Goal: Information Seeking & Learning: Learn about a topic

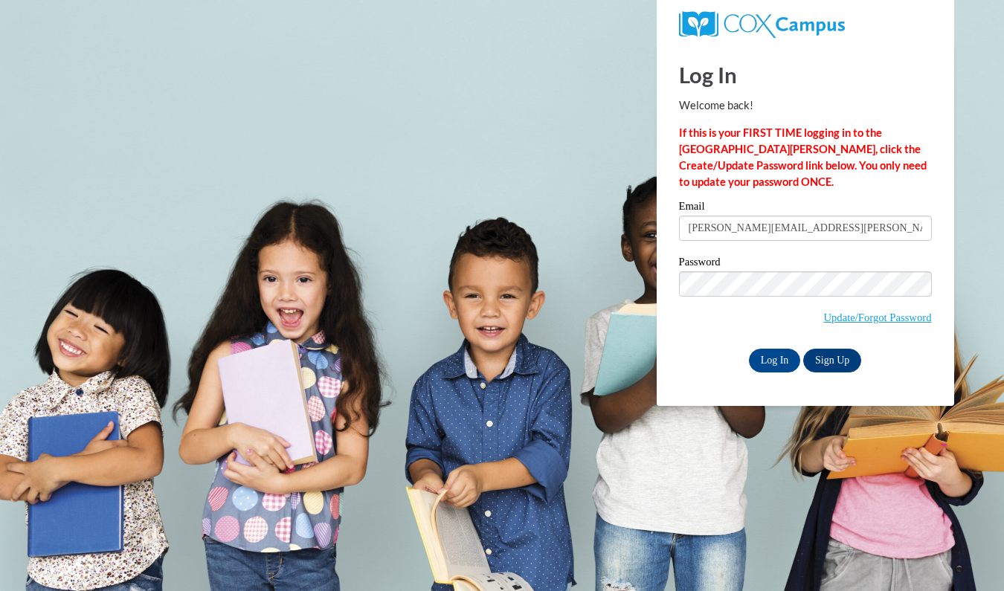
type input "[PERSON_NAME][EMAIL_ADDRESS][PERSON_NAME][DOMAIN_NAME]"
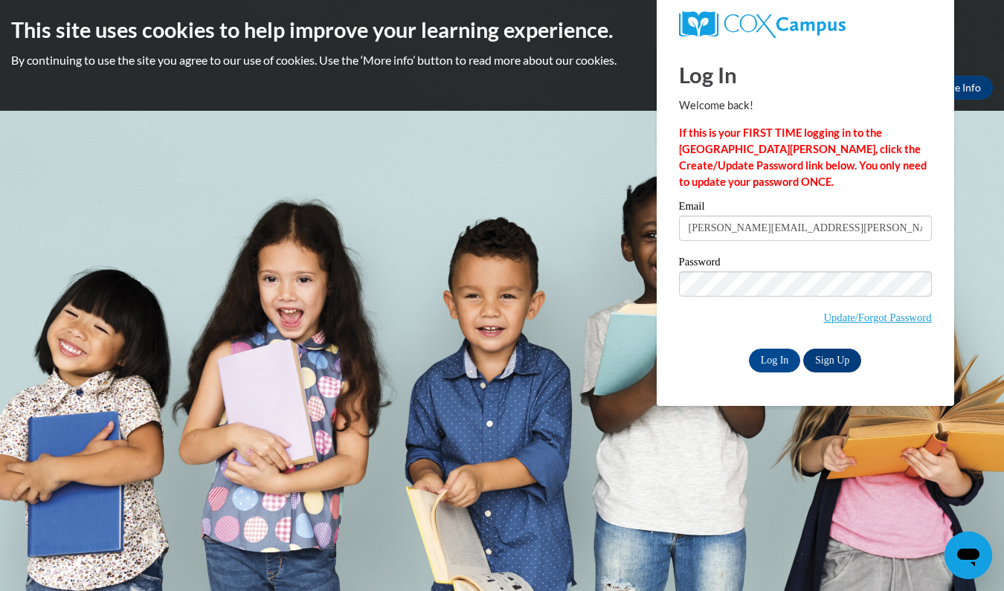
click at [832, 360] on link "Sign Up" at bounding box center [832, 361] width 58 height 24
click at [770, 358] on input "Log In" at bounding box center [775, 361] width 52 height 24
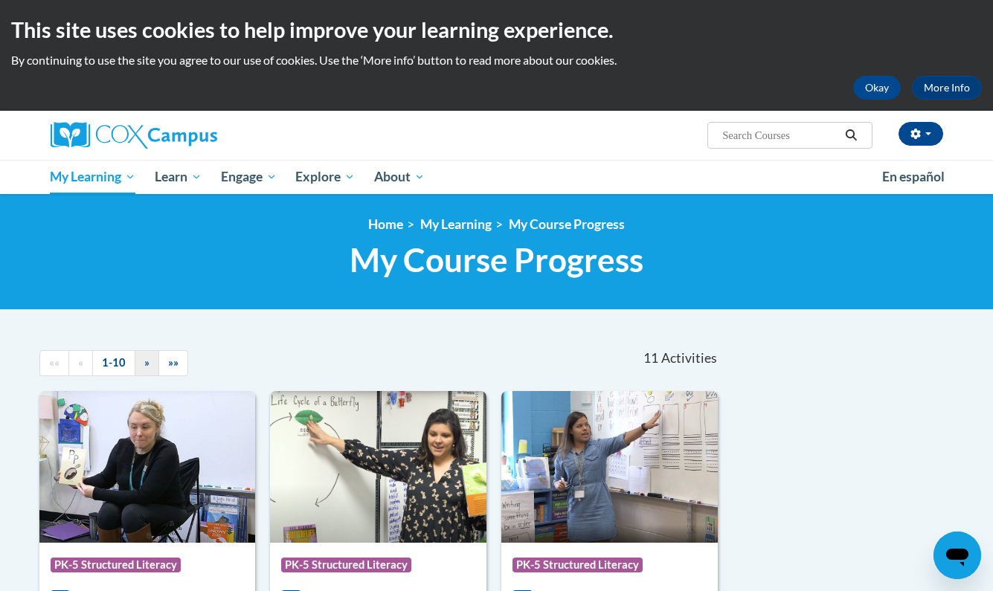
click at [147, 363] on span "»" at bounding box center [146, 362] width 5 height 13
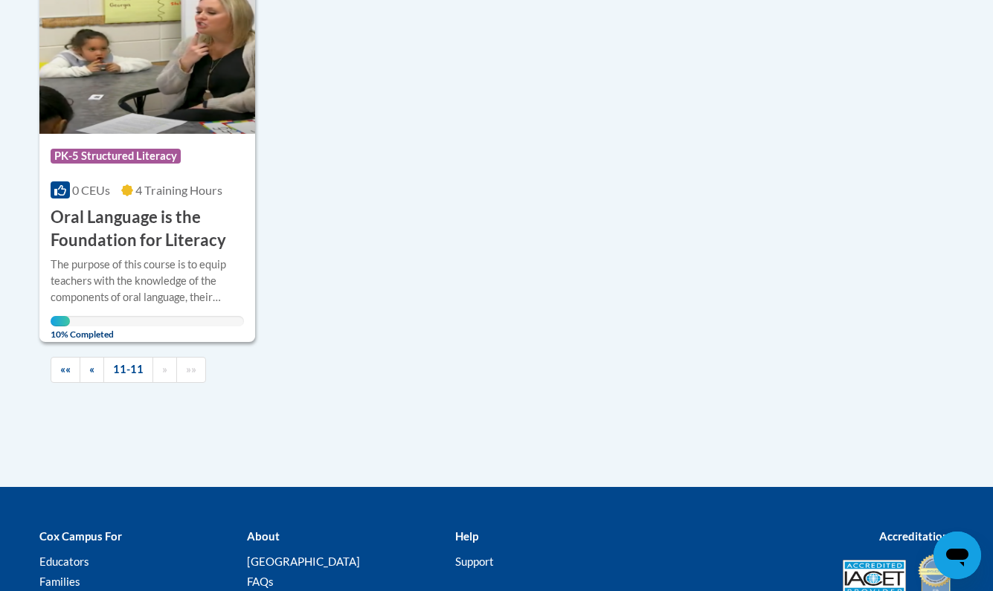
scroll to position [427, 0]
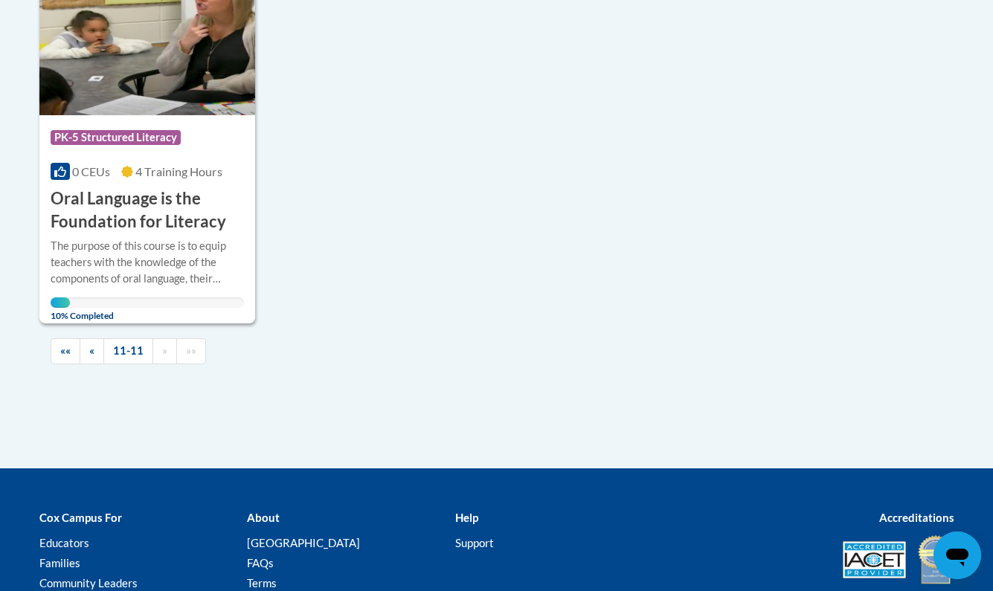
click at [141, 132] on span "PK-5 Structured Literacy" at bounding box center [116, 137] width 130 height 15
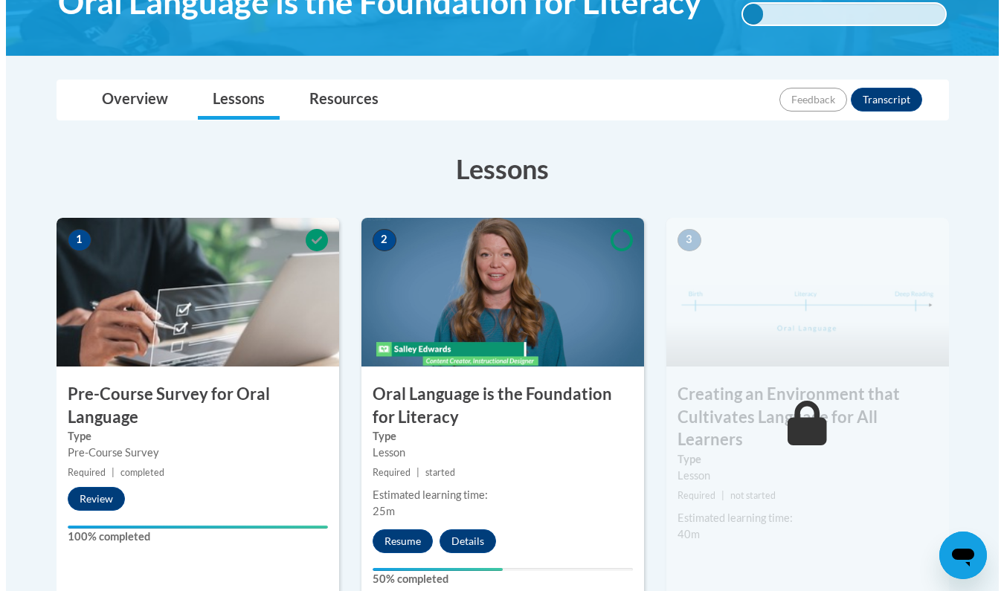
scroll to position [292, 0]
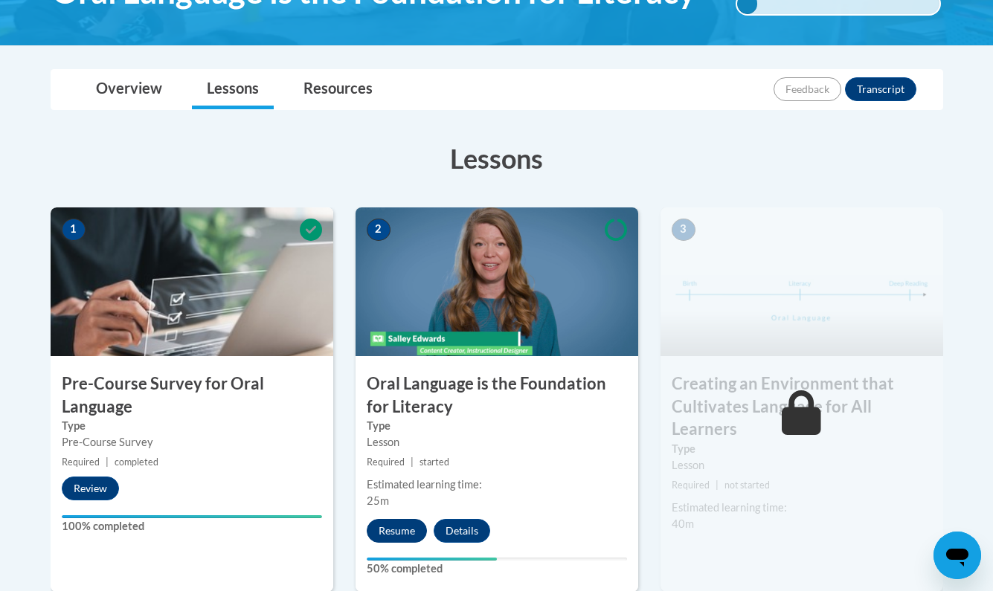
click at [398, 527] on button "Resume" at bounding box center [397, 531] width 60 height 24
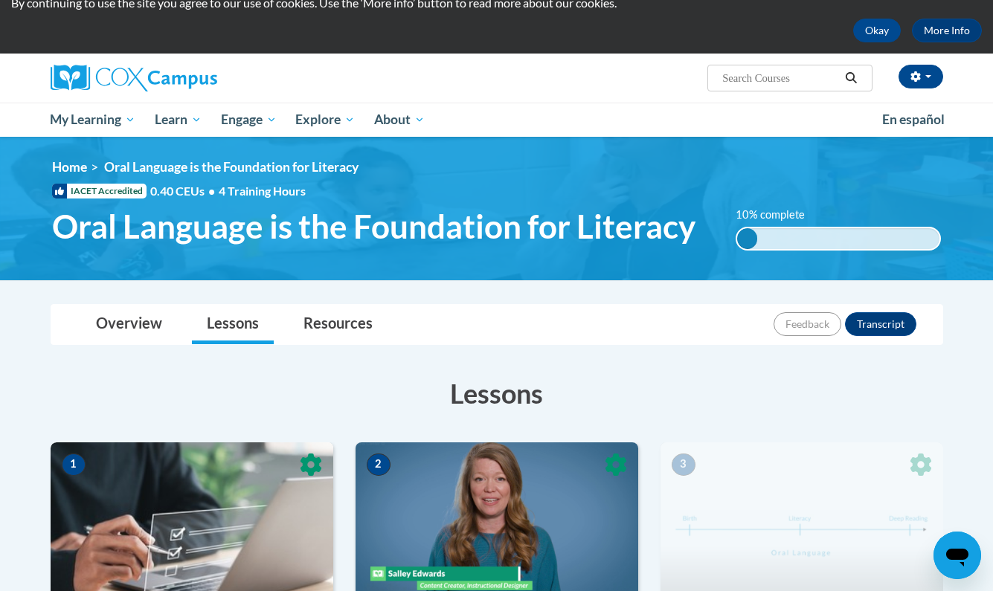
scroll to position [72, 0]
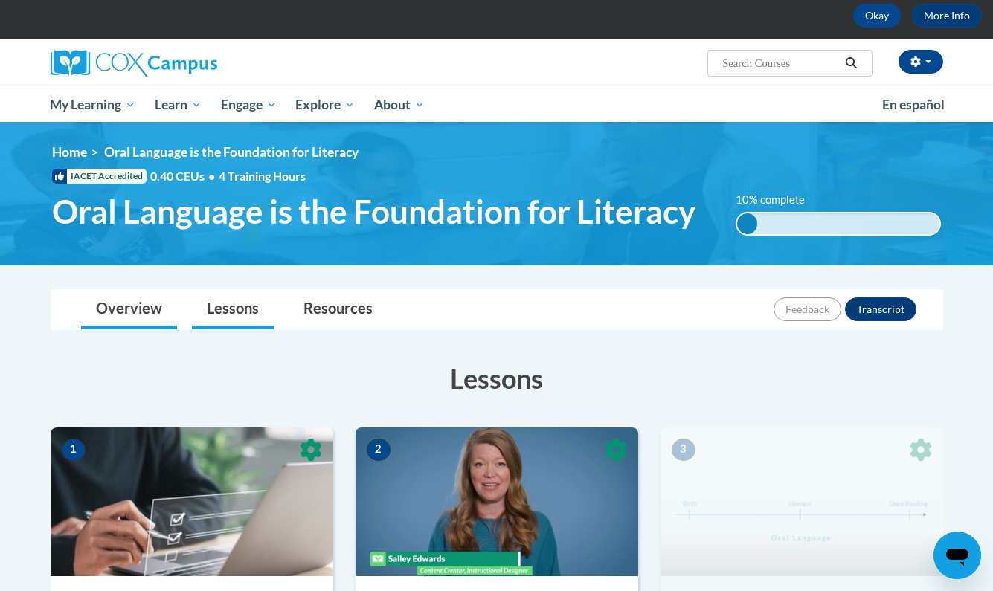
click at [129, 312] on link "Overview" at bounding box center [129, 309] width 96 height 39
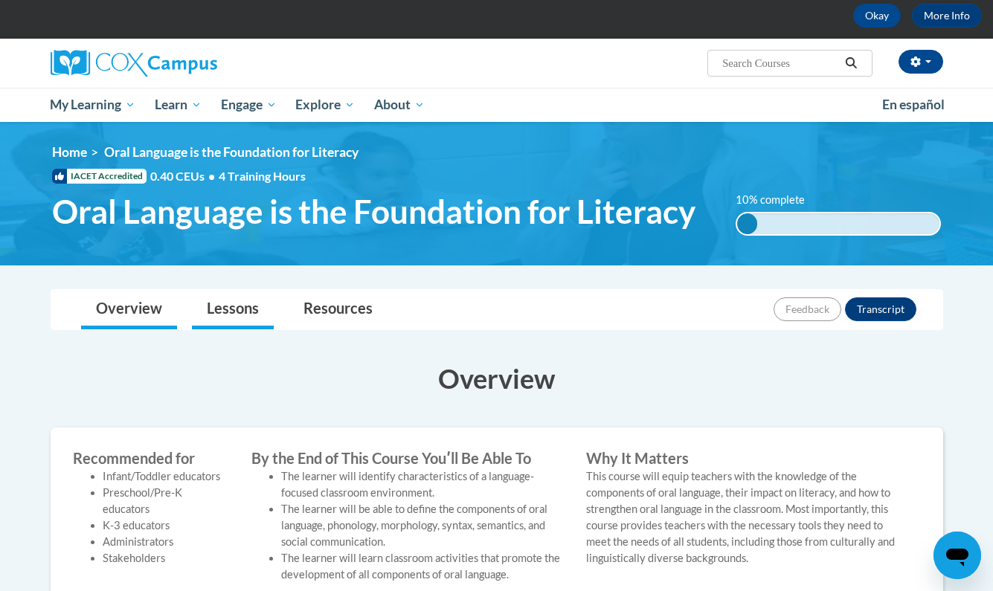
click at [246, 301] on link "Lessons" at bounding box center [233, 309] width 82 height 39
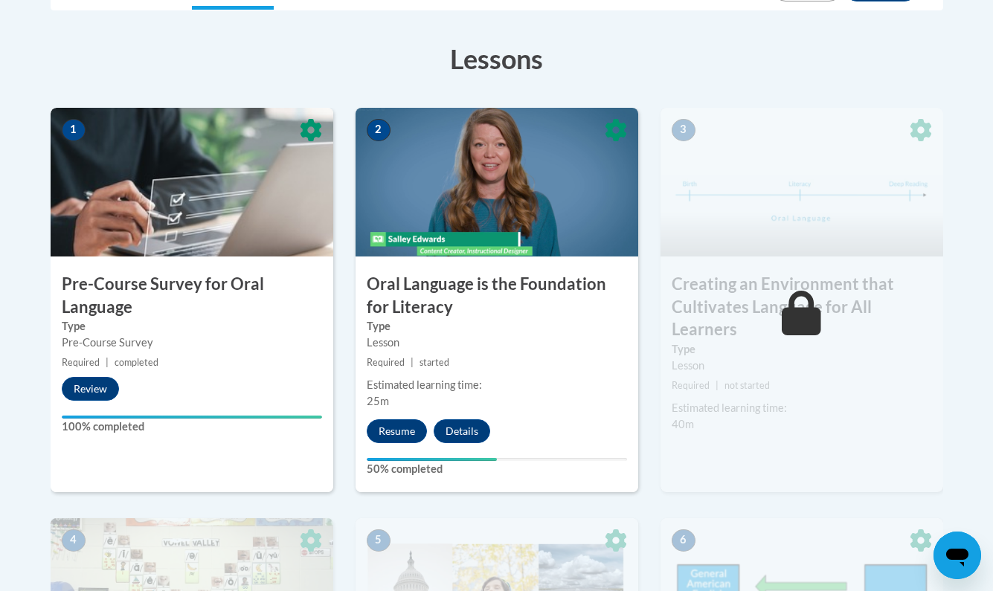
scroll to position [365, 0]
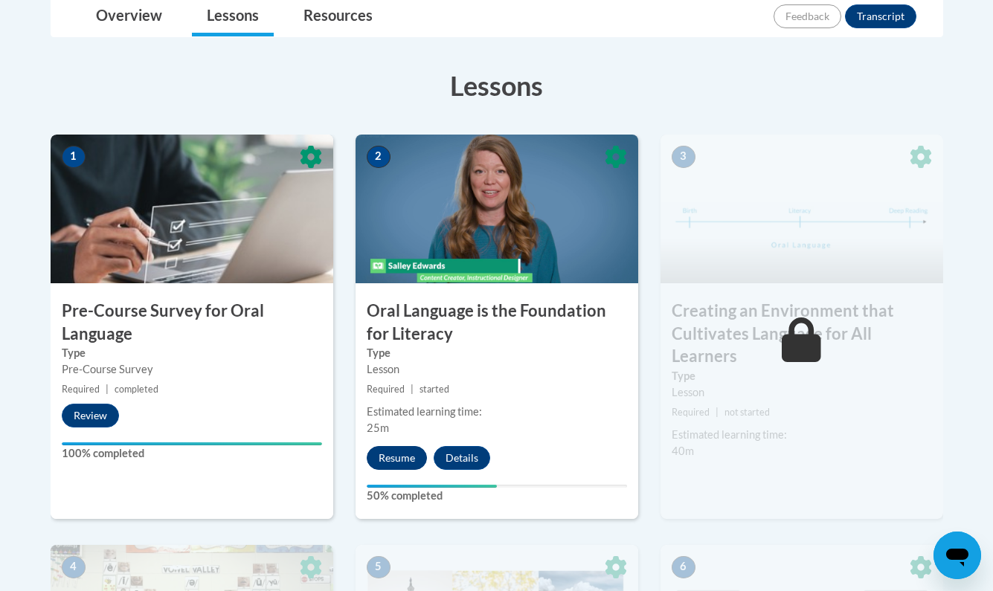
click at [404, 459] on button "Resume" at bounding box center [397, 458] width 60 height 24
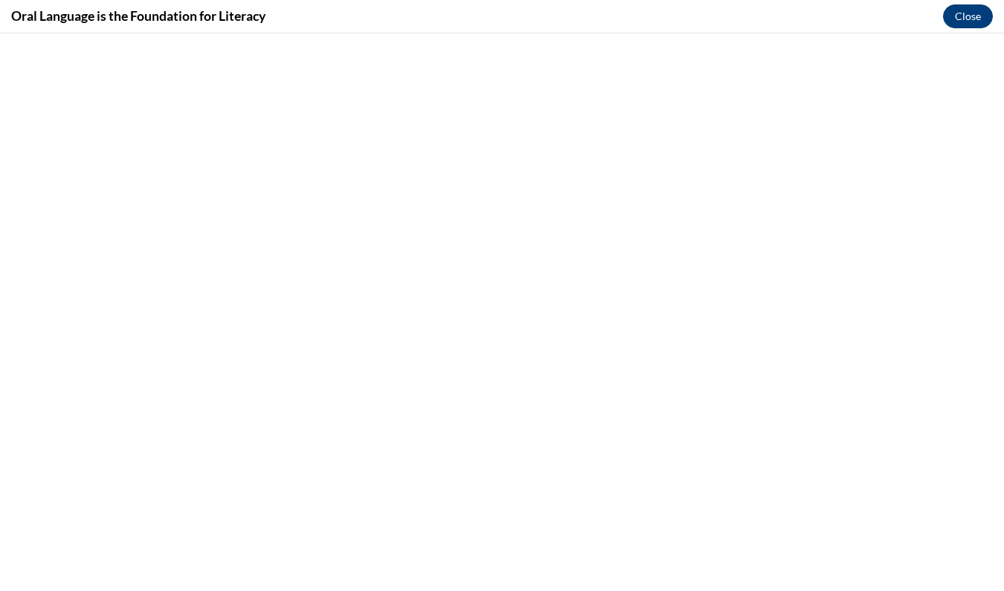
click at [977, 16] on button "Close" at bounding box center [968, 16] width 50 height 24
